Goal: Information Seeking & Learning: Learn about a topic

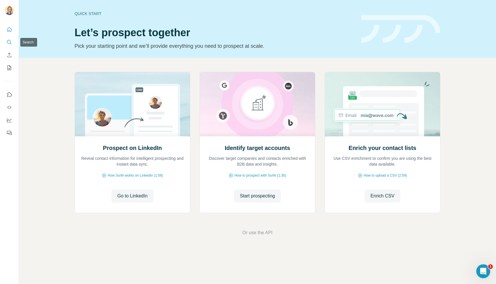
click at [12, 41] on icon "Search" at bounding box center [9, 42] width 6 height 6
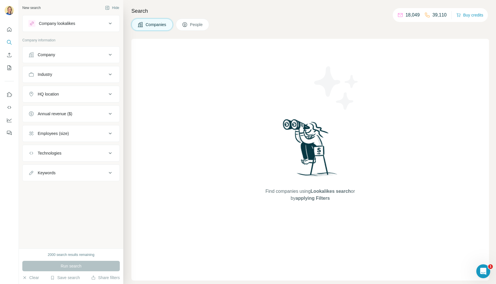
click at [81, 26] on div "Company lookalikes" at bounding box center [67, 23] width 78 height 7
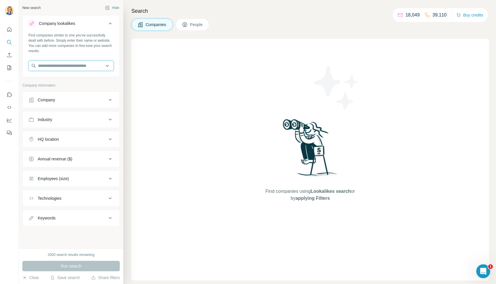
click at [52, 68] on input "text" at bounding box center [70, 66] width 85 height 10
click at [52, 64] on input "text" at bounding box center [70, 66] width 85 height 10
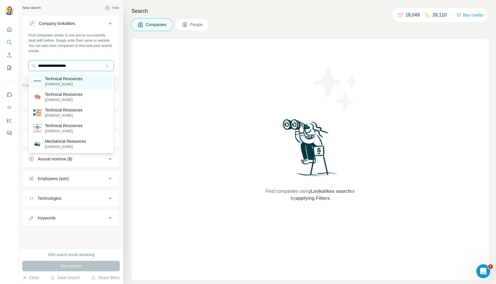
type input "**********"
click at [81, 80] on p "Technical Resources" at bounding box center [63, 79] width 37 height 6
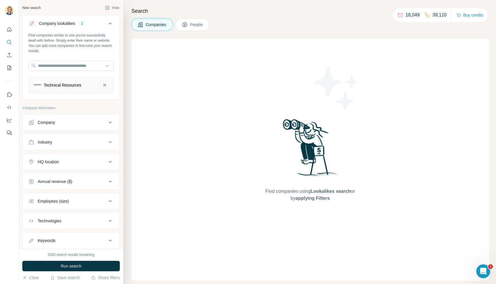
scroll to position [17, 0]
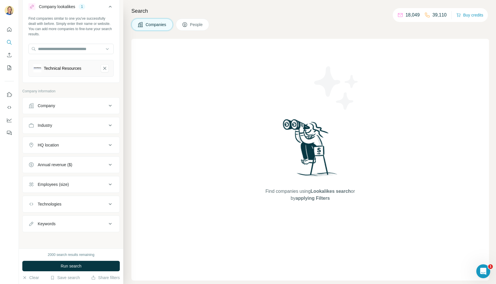
click at [75, 145] on div "HQ location" at bounding box center [67, 145] width 78 height 6
click at [51, 159] on input "text" at bounding box center [70, 160] width 85 height 10
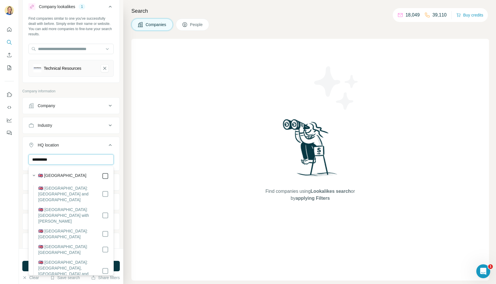
type input "**********"
click at [128, 169] on div "Search Companies People Find companies using Lookalikes search or by applying F…" at bounding box center [309, 142] width 373 height 284
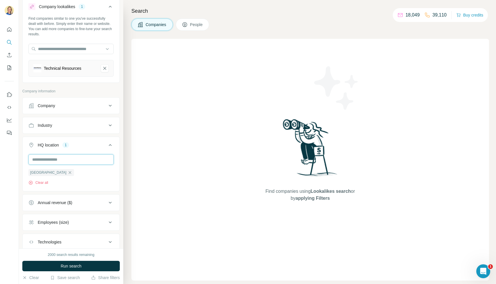
click at [75, 159] on input "text" at bounding box center [70, 160] width 85 height 10
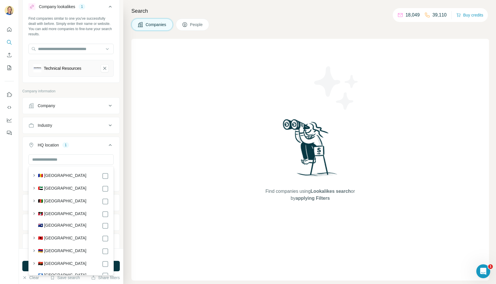
click at [126, 149] on div "Search Companies People Find companies using Lookalikes search or by applying F…" at bounding box center [309, 142] width 373 height 284
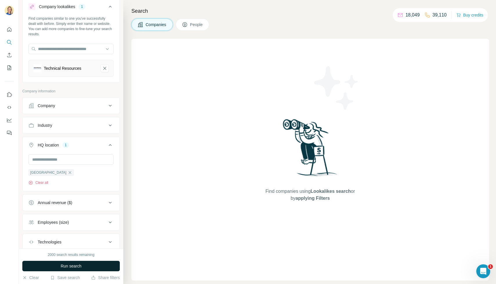
click at [73, 264] on span "Run search" at bounding box center [71, 267] width 21 height 6
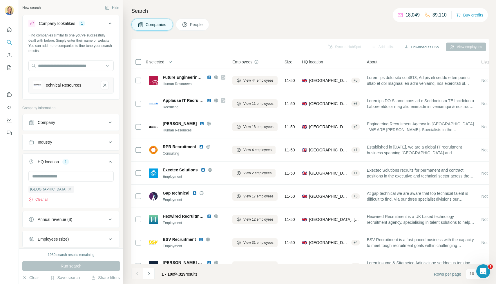
click at [87, 124] on div "Company" at bounding box center [67, 123] width 78 height 6
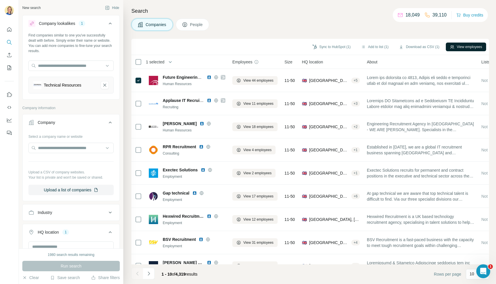
click at [461, 47] on button "View employees" at bounding box center [466, 47] width 40 height 9
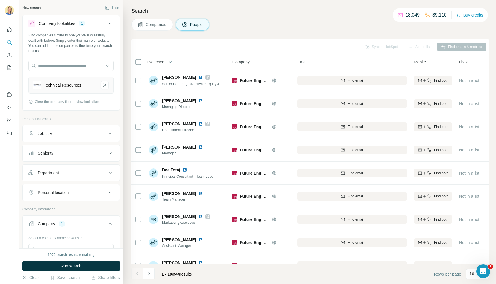
click at [66, 131] on div "Job title" at bounding box center [67, 134] width 78 height 6
click at [40, 146] on input "text" at bounding box center [65, 148] width 74 height 10
type input "**********"
click at [110, 149] on icon "button" at bounding box center [109, 148] width 6 height 6
click at [76, 147] on input "text" at bounding box center [65, 148] width 74 height 10
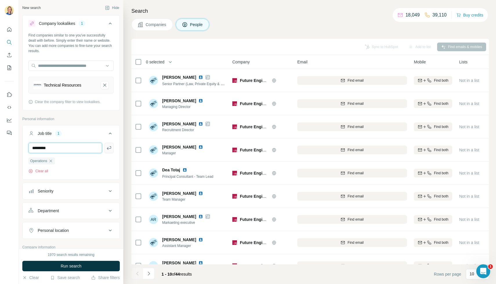
type input "********"
click at [110, 145] on icon "button" at bounding box center [109, 148] width 6 height 6
click at [62, 195] on button "Seniority" at bounding box center [71, 191] width 97 height 14
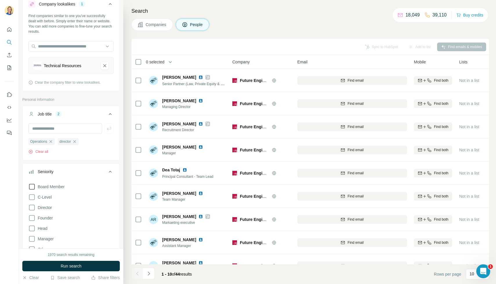
scroll to position [24, 0]
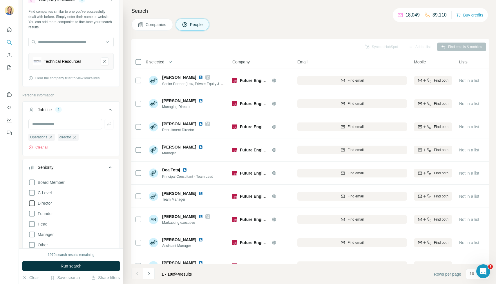
click at [51, 203] on span "Director" at bounding box center [43, 204] width 17 height 6
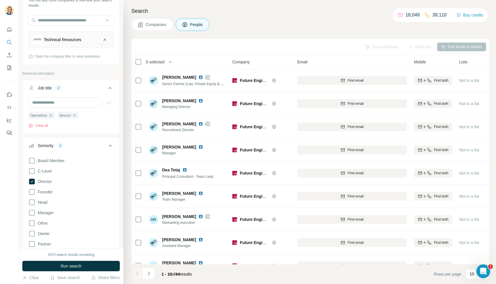
scroll to position [46, 0]
click at [122, 165] on div "New search Hide Company lookalikes 1 Find companies similar to one you've succe…" at bounding box center [71, 124] width 104 height 249
click at [84, 145] on div "Seniority 1" at bounding box center [67, 145] width 78 height 6
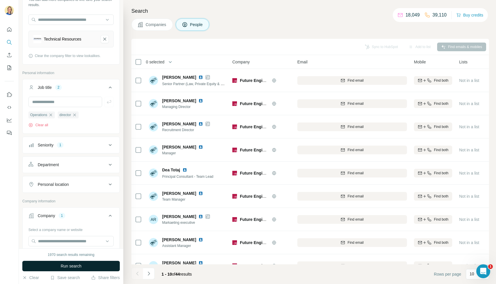
click at [70, 268] on span "Run search" at bounding box center [71, 267] width 21 height 6
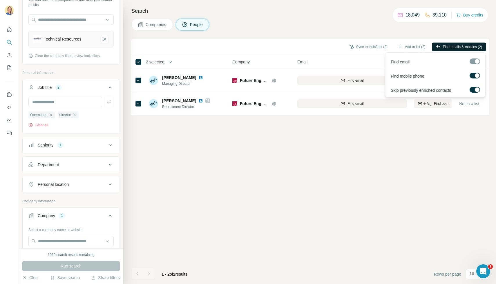
click at [477, 43] on button "Find emails & mobiles (2)" at bounding box center [459, 47] width 54 height 9
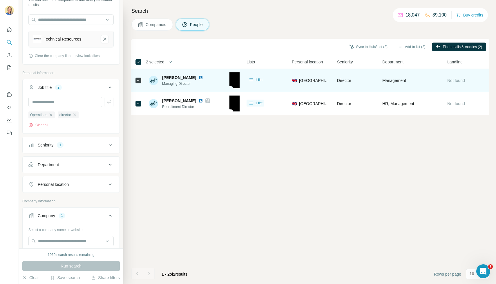
scroll to position [0, 0]
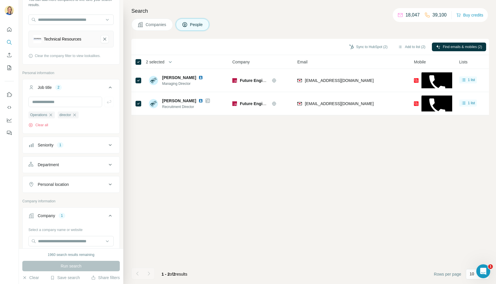
click at [163, 26] on span "Companies" at bounding box center [156, 25] width 21 height 6
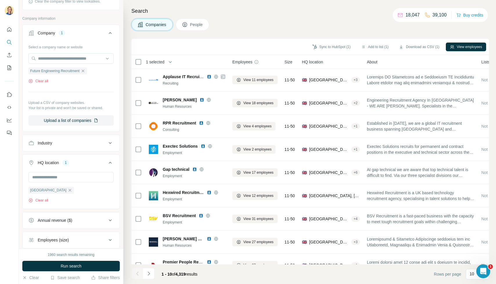
scroll to position [106, 0]
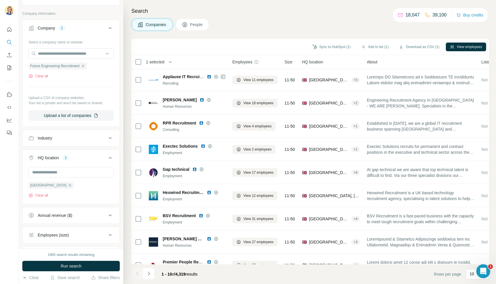
click at [187, 23] on icon at bounding box center [184, 24] width 5 height 5
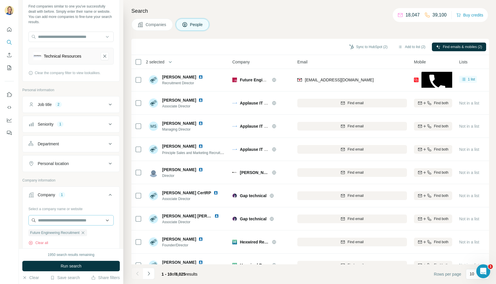
scroll to position [28, 0]
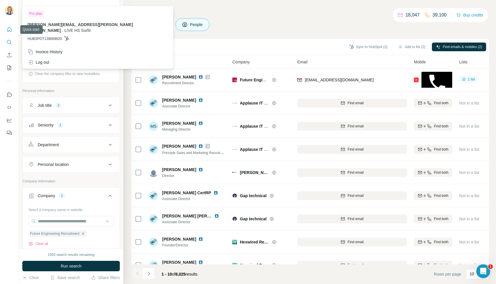
click at [7, 29] on icon "Quick start" at bounding box center [9, 29] width 4 height 4
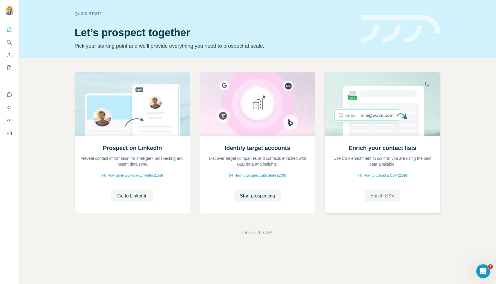
click at [378, 198] on span "Enrich CSV" at bounding box center [382, 196] width 24 height 7
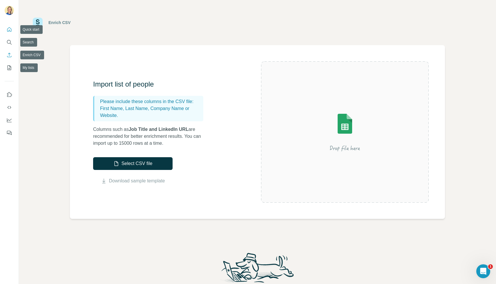
click at [7, 29] on icon "Quick start" at bounding box center [9, 30] width 6 height 6
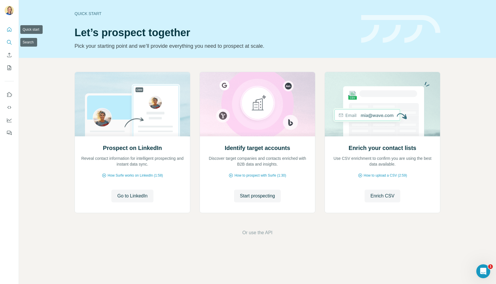
click at [8, 42] on icon "Search" at bounding box center [9, 42] width 6 height 6
